Goal: Find specific page/section: Find specific page/section

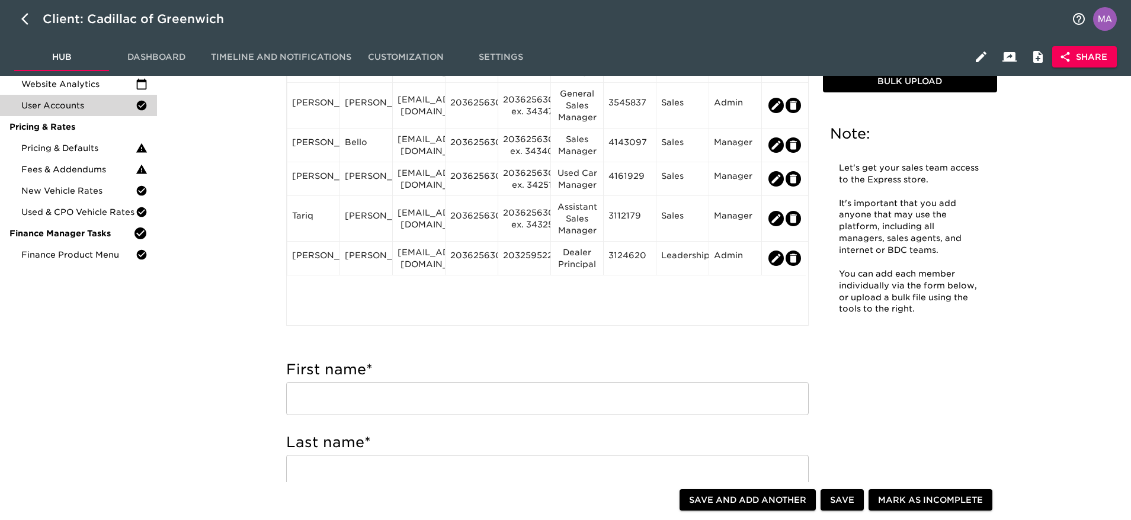
scroll to position [119, 0]
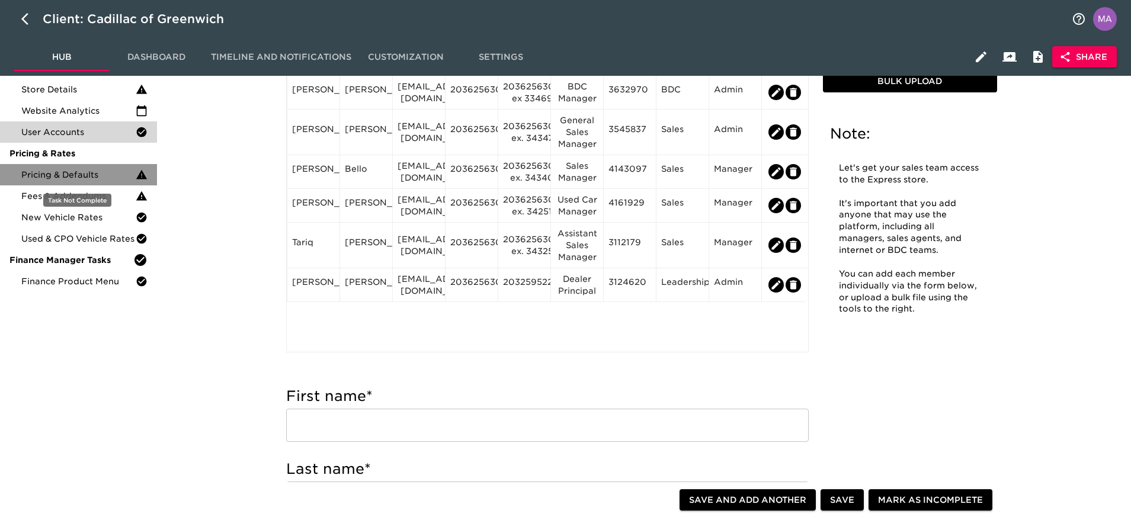
click at [95, 181] on div "Pricing & Defaults" at bounding box center [78, 174] width 157 height 21
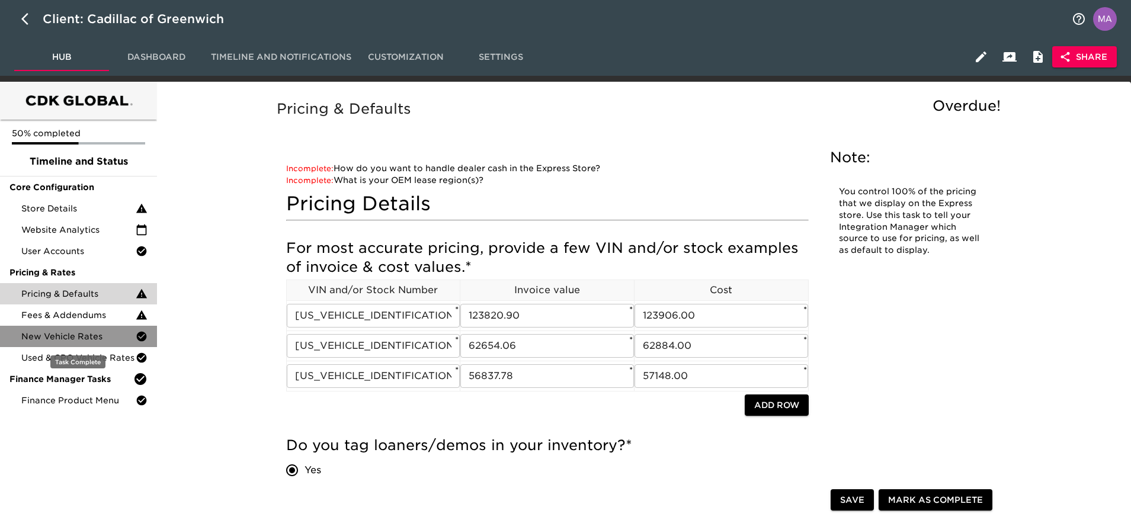
click at [100, 343] on div "New Vehicle Rates" at bounding box center [78, 336] width 157 height 21
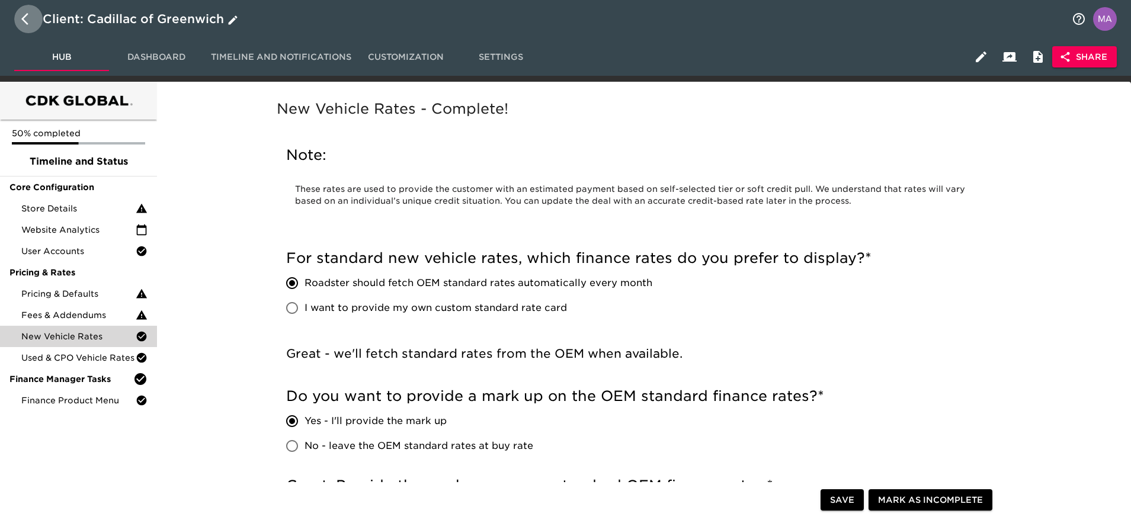
click at [30, 21] on icon "button" at bounding box center [28, 19] width 14 height 14
select select "10"
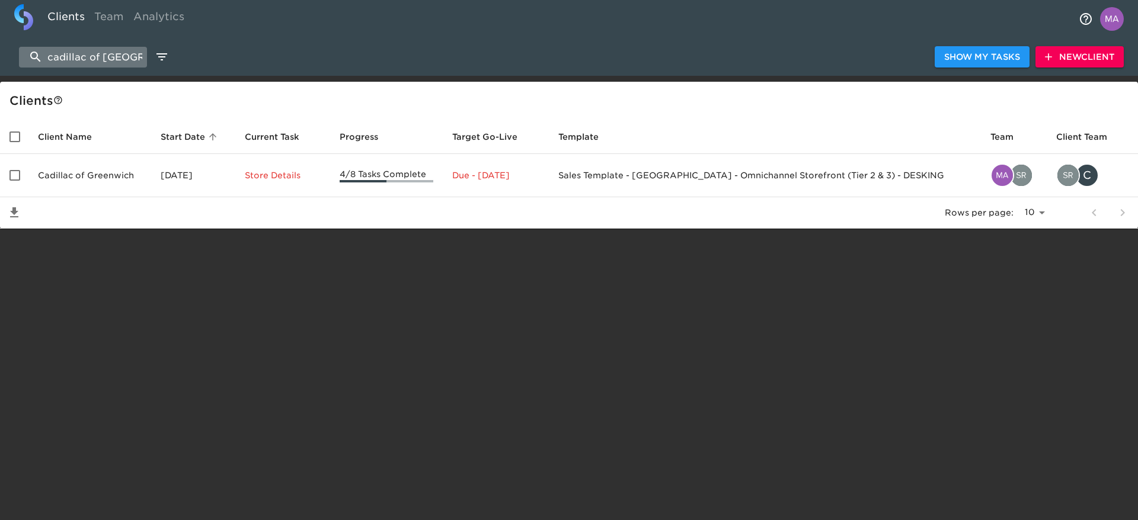
click at [115, 61] on input "cadillac of [GEOGRAPHIC_DATA]" at bounding box center [83, 57] width 128 height 21
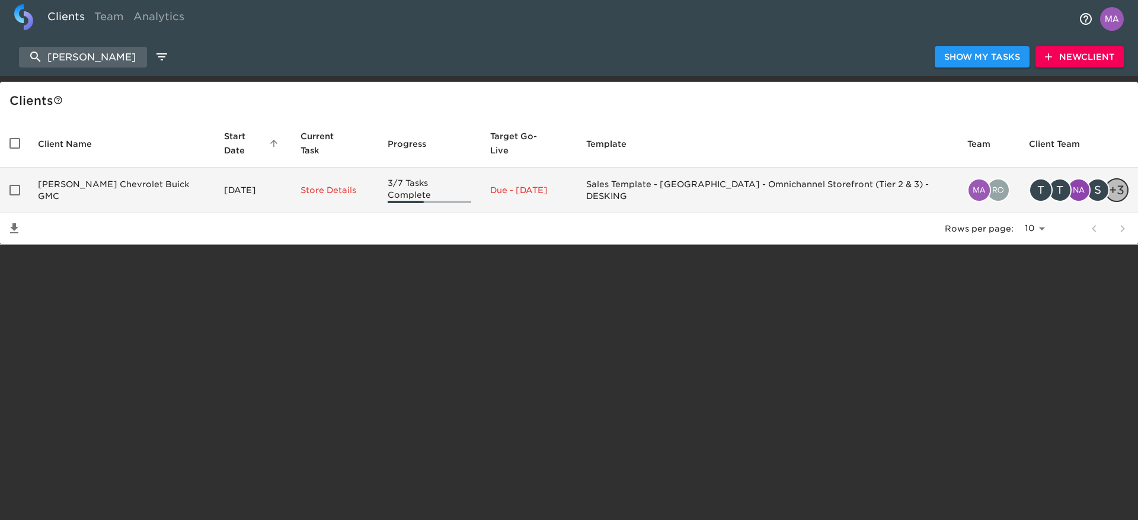
type input "[PERSON_NAME]"
click at [119, 173] on td "[PERSON_NAME] Chevrolet Buick GMC" at bounding box center [121, 191] width 186 height 46
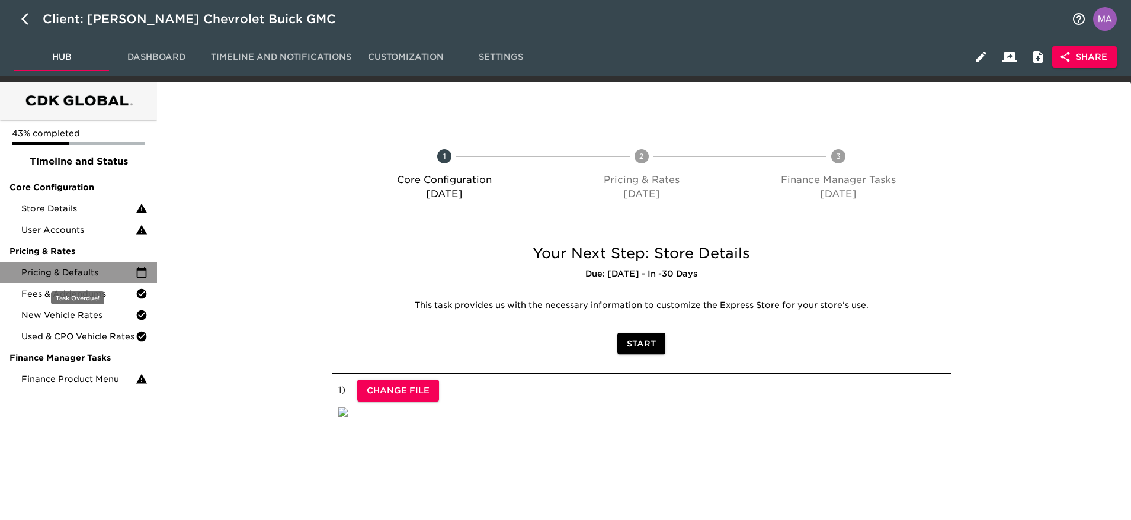
click at [72, 281] on div "Pricing & Defaults" at bounding box center [78, 272] width 157 height 21
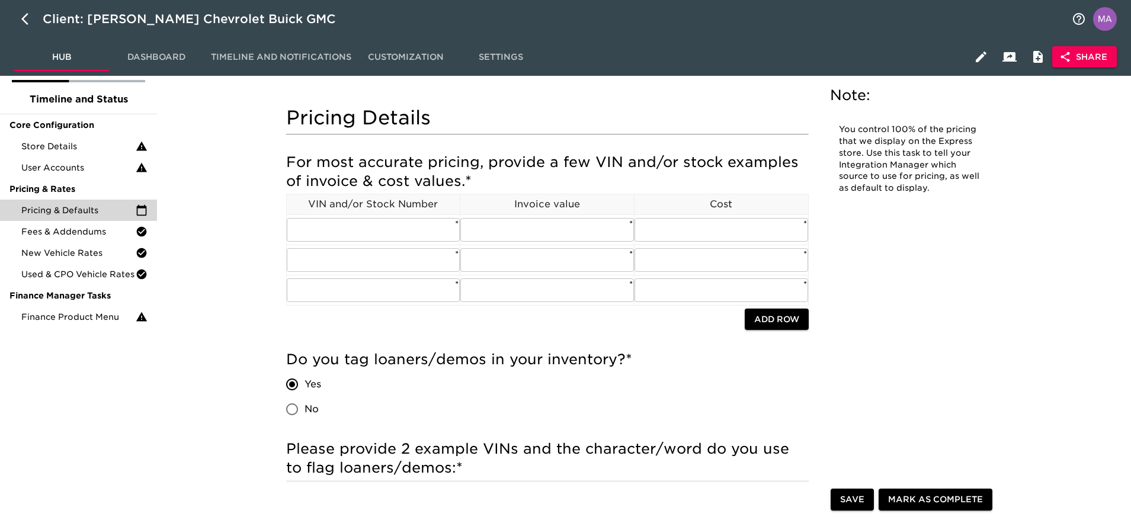
scroll to position [60, 0]
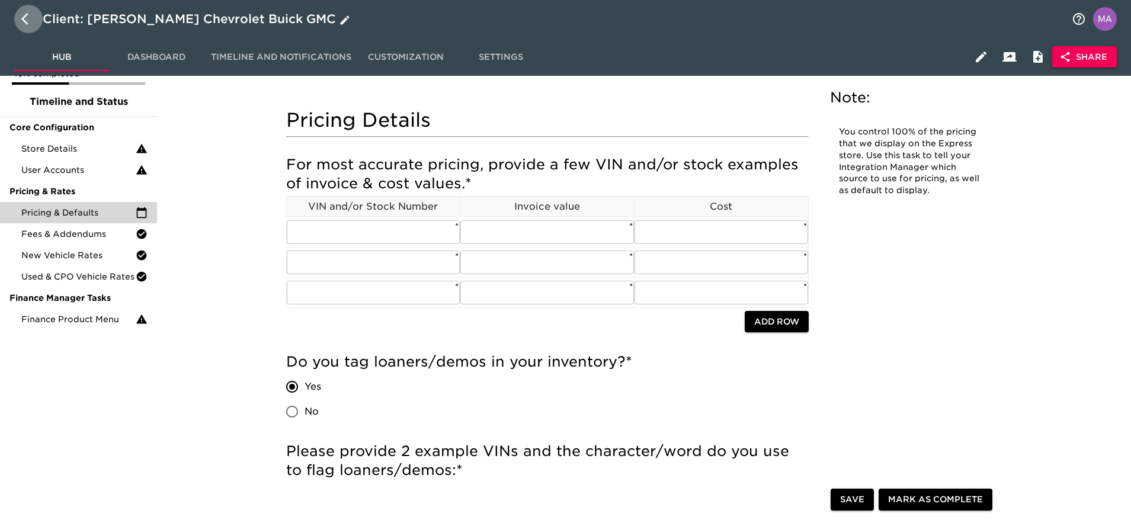
click at [30, 14] on icon "button" at bounding box center [28, 19] width 14 height 14
select select "10"
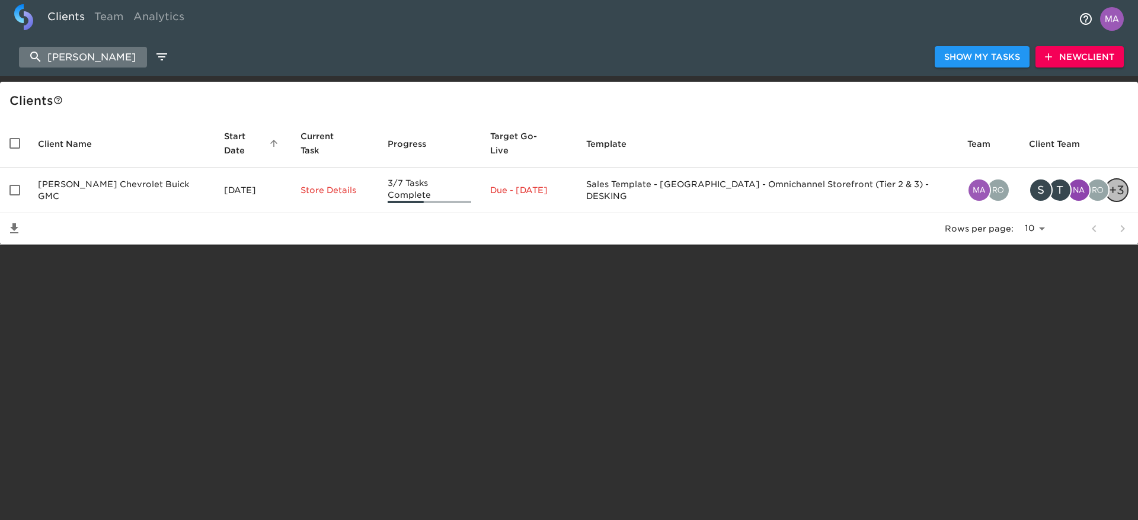
click at [98, 56] on input "[PERSON_NAME]" at bounding box center [83, 57] width 128 height 21
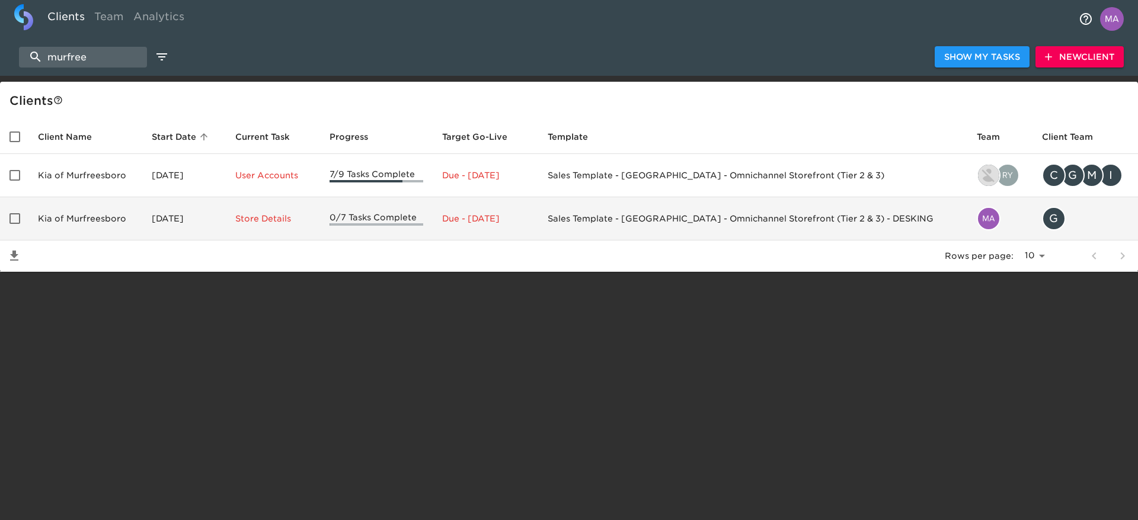
type input "murfree"
click at [66, 208] on td "Kia of Murfreesboro" at bounding box center [85, 218] width 114 height 43
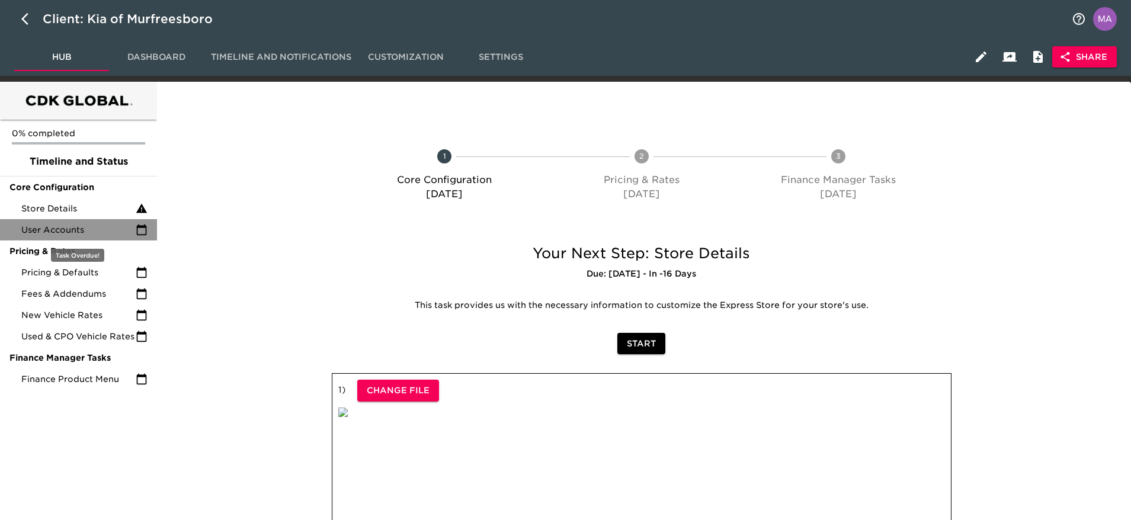
click at [66, 228] on span "User Accounts" at bounding box center [78, 230] width 114 height 12
